Goal: Find specific page/section: Find specific page/section

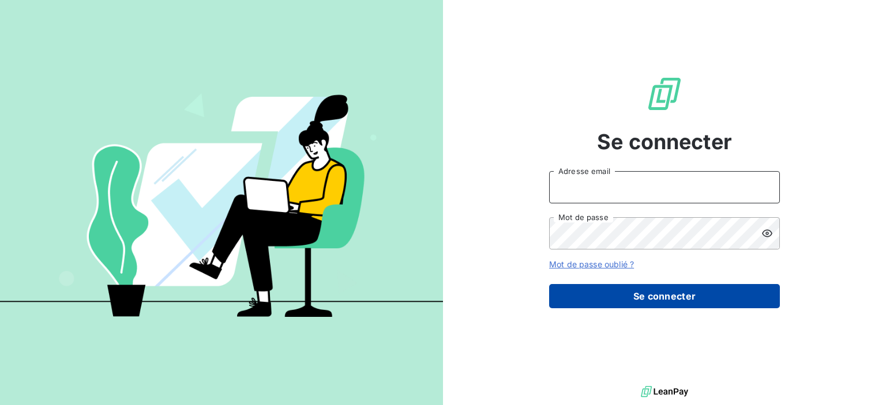
type input "[PERSON_NAME][EMAIL_ADDRESS][DOMAIN_NAME]"
click at [693, 303] on button "Se connecter" at bounding box center [664, 296] width 231 height 24
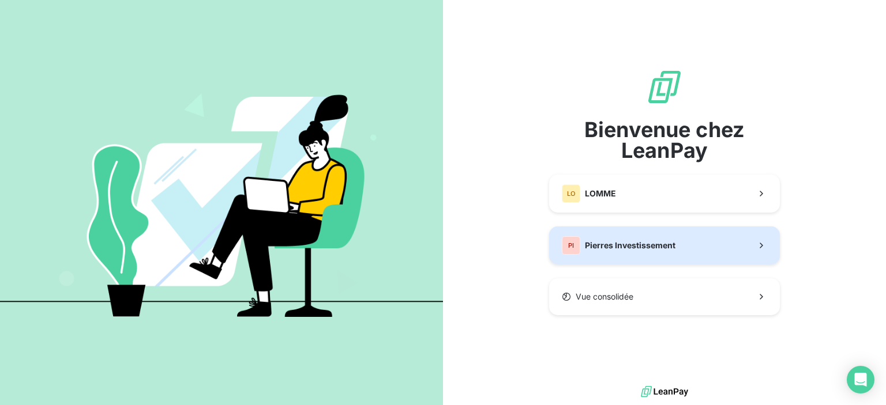
click at [628, 245] on span "Pierres Investissement" at bounding box center [630, 246] width 91 height 12
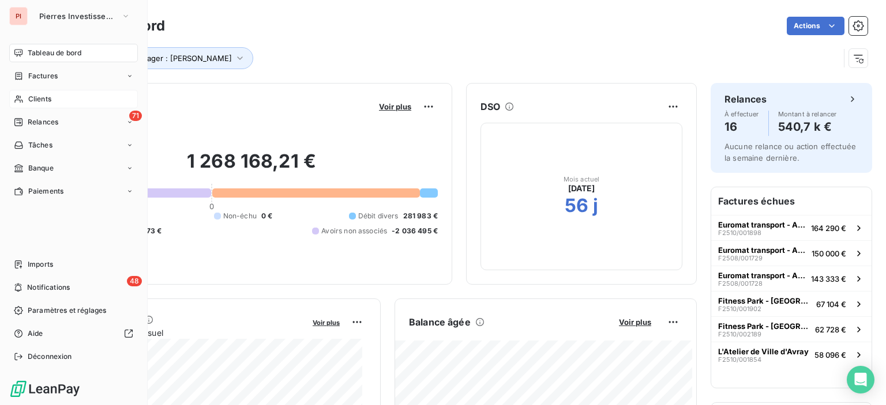
click at [52, 96] on div "Clients" at bounding box center [73, 99] width 129 height 18
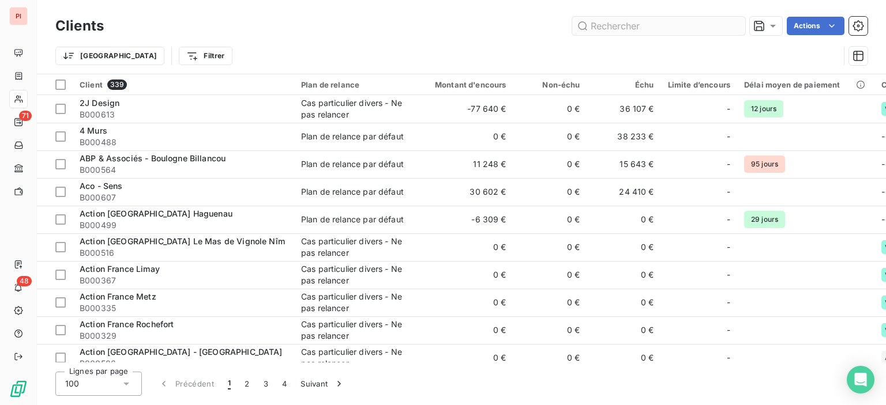
click at [664, 29] on input "text" at bounding box center [658, 26] width 173 height 18
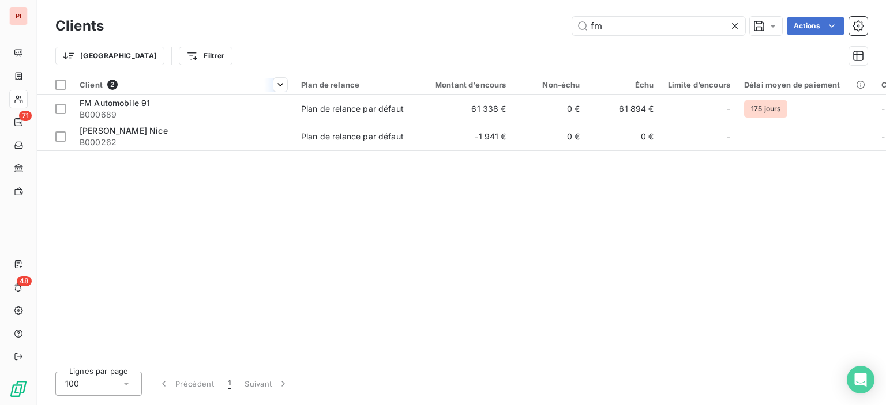
type input "fm"
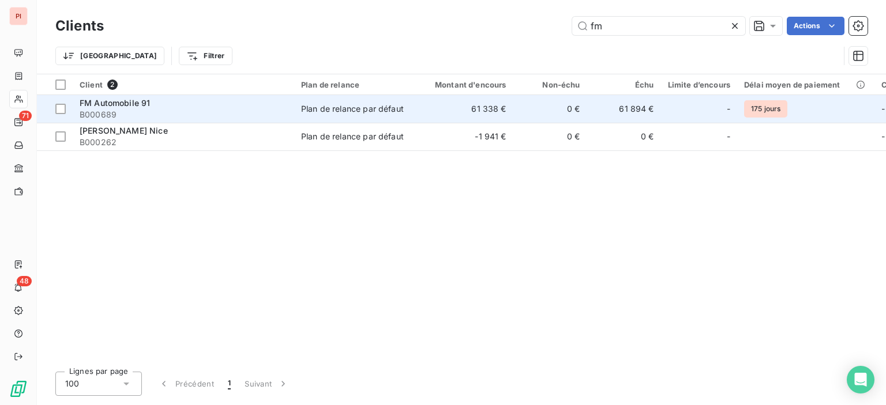
drag, startPoint x: 139, startPoint y: 94, endPoint x: 141, endPoint y: 103, distance: 9.4
click at [139, 95] on div at bounding box center [183, 95] width 221 height 1
click at [143, 111] on span "B000689" at bounding box center [184, 115] width 208 height 12
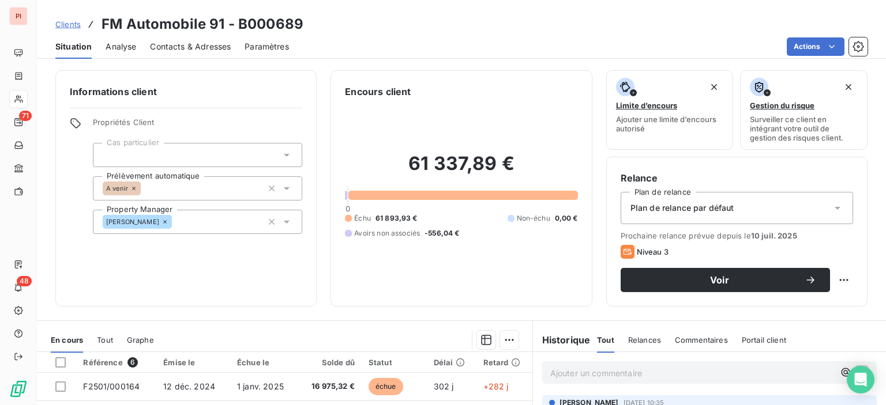
click at [178, 52] on div "Contacts & Adresses" at bounding box center [190, 47] width 81 height 24
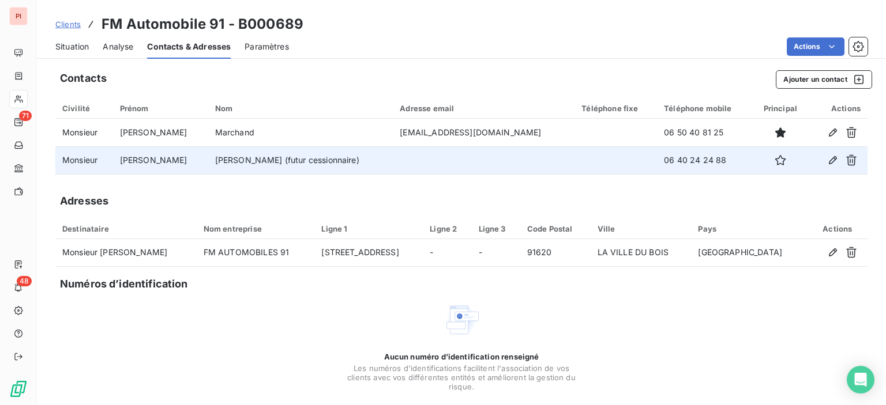
click at [682, 168] on td "06 40 24 24 88" at bounding box center [704, 160] width 95 height 28
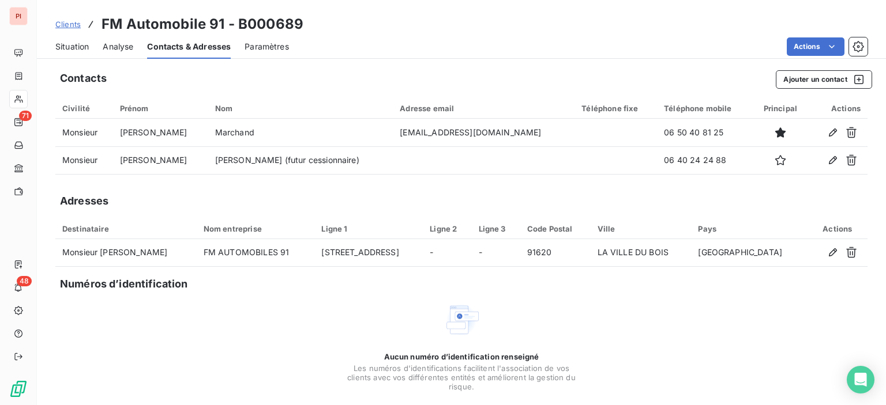
drag, startPoint x: 69, startPoint y: 45, endPoint x: 96, endPoint y: 58, distance: 29.9
click at [69, 46] on span "Situation" at bounding box center [71, 47] width 33 height 12
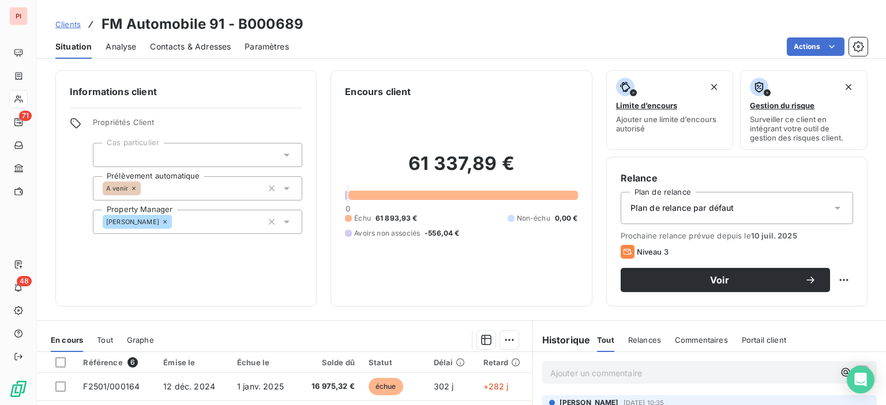
click at [497, 25] on div "Clients FM Automobile 91 - B000689" at bounding box center [461, 24] width 849 height 21
